Goal: Answer question/provide support

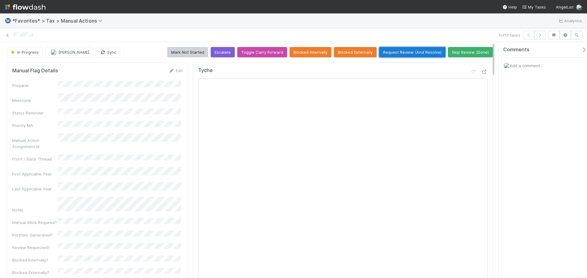
click at [419, 52] on button "Request Review (And Resolve)" at bounding box center [412, 52] width 66 height 10
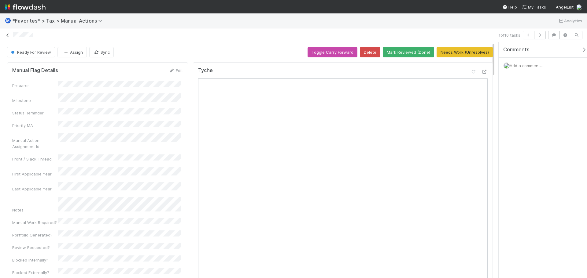
click at [7, 36] on icon at bounding box center [8, 35] width 6 height 4
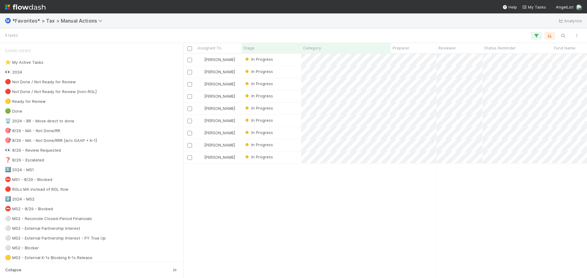
scroll to position [5, 5]
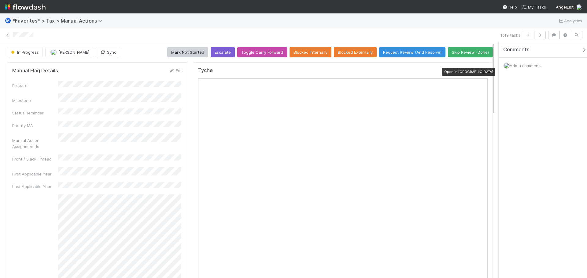
click at [481, 72] on icon at bounding box center [484, 72] width 6 height 4
click at [10, 34] on icon at bounding box center [8, 35] width 6 height 4
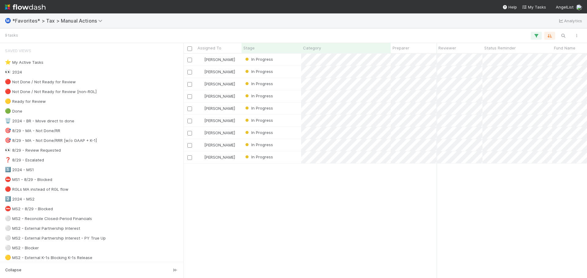
scroll to position [0, 21]
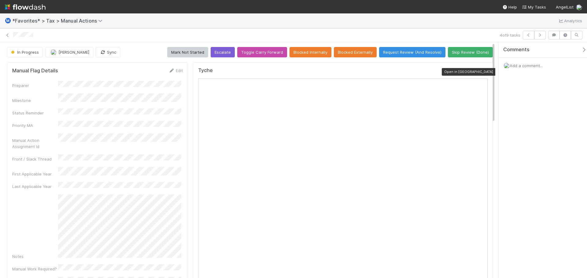
click at [482, 72] on icon at bounding box center [484, 72] width 6 height 4
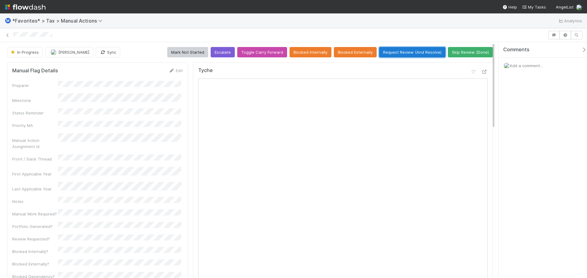
click at [403, 51] on button "Request Review (And Resolve)" at bounding box center [412, 52] width 66 height 10
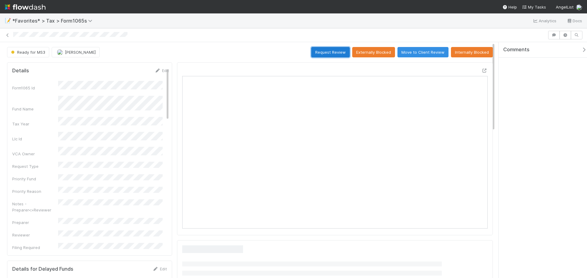
click at [326, 54] on button "Request Review" at bounding box center [330, 52] width 39 height 10
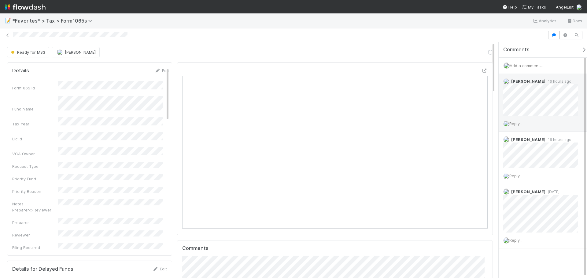
scroll to position [120, 149]
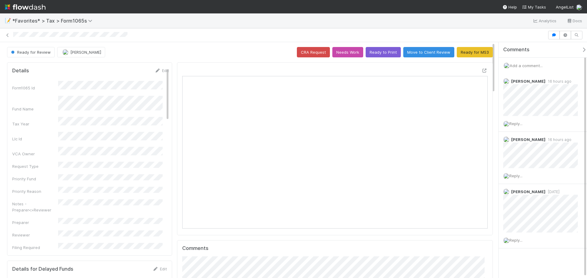
click at [533, 67] on span "Add a comment..." at bounding box center [526, 65] width 33 height 5
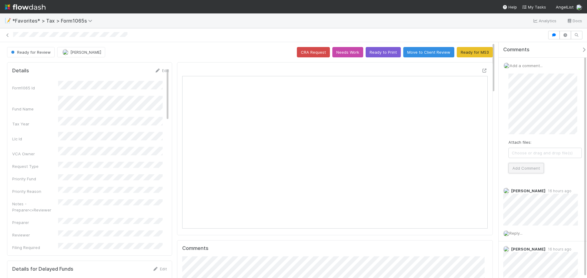
click at [525, 171] on button "Add Comment" at bounding box center [525, 168] width 35 height 10
